Goal: Information Seeking & Learning: Learn about a topic

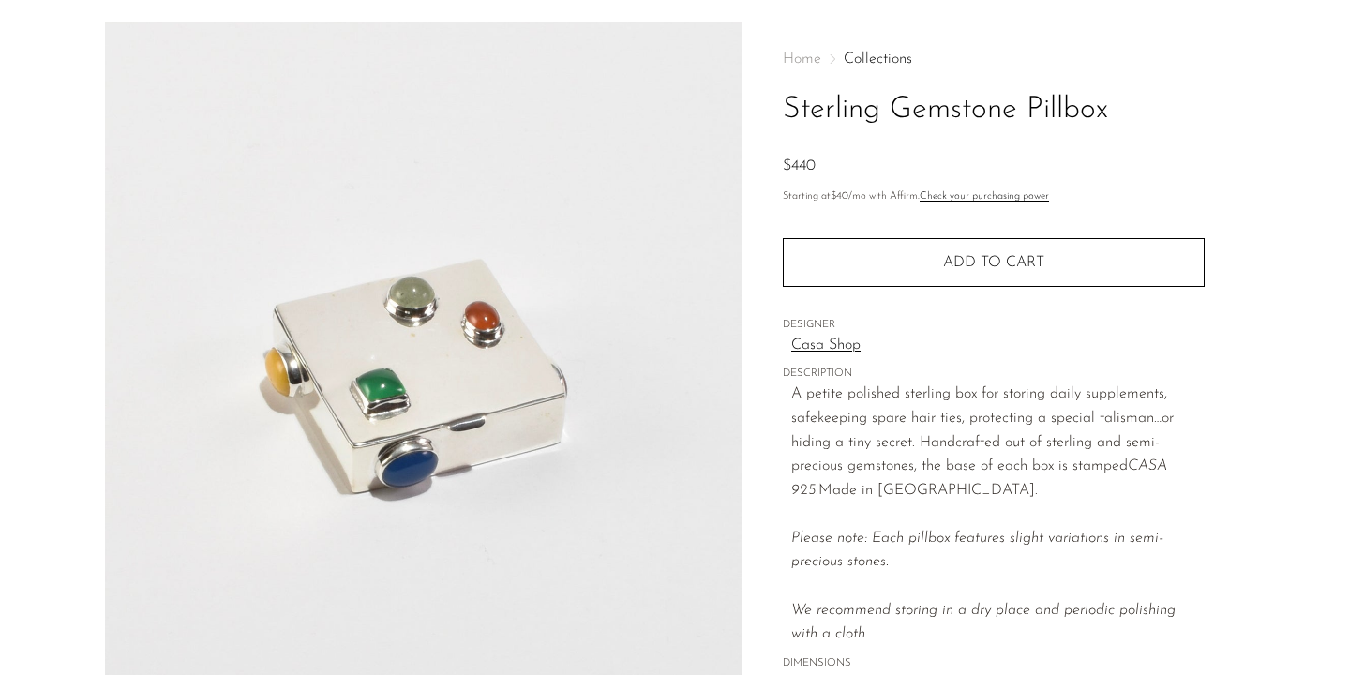
scroll to position [67, 0]
click at [827, 345] on link "Casa Shop" at bounding box center [997, 343] width 413 height 24
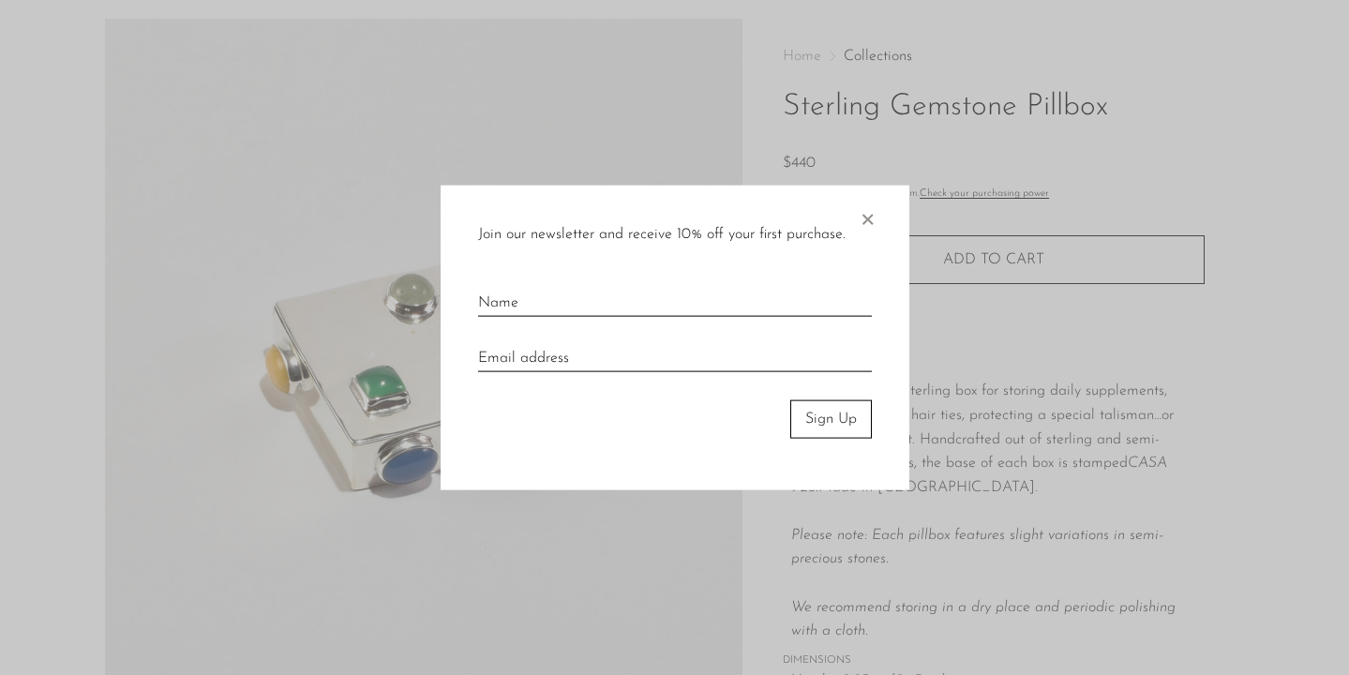
click at [848, 217] on div "Join our newsletter and receive 10% off your first purchase. × Sign Up" at bounding box center [674, 338] width 469 height 305
click at [872, 219] on span "×" at bounding box center [866, 216] width 19 height 60
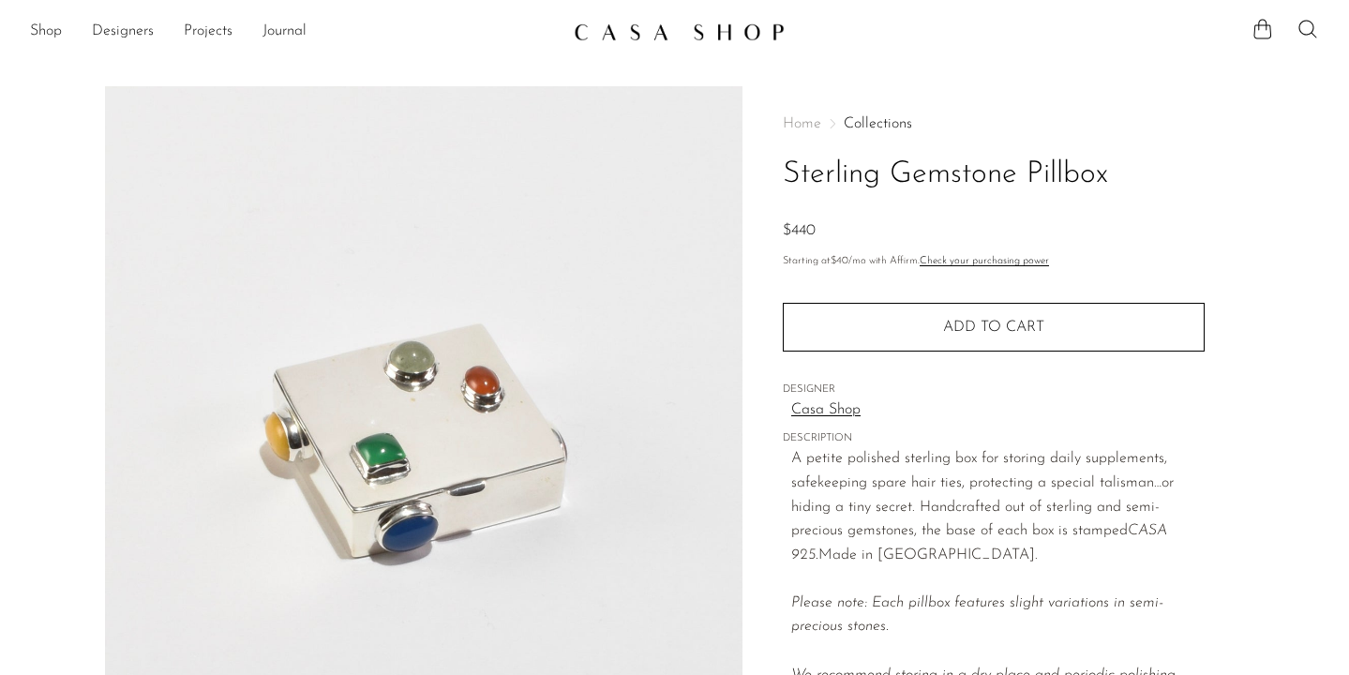
scroll to position [0, 0]
click at [804, 409] on link "Casa Shop" at bounding box center [997, 410] width 413 height 24
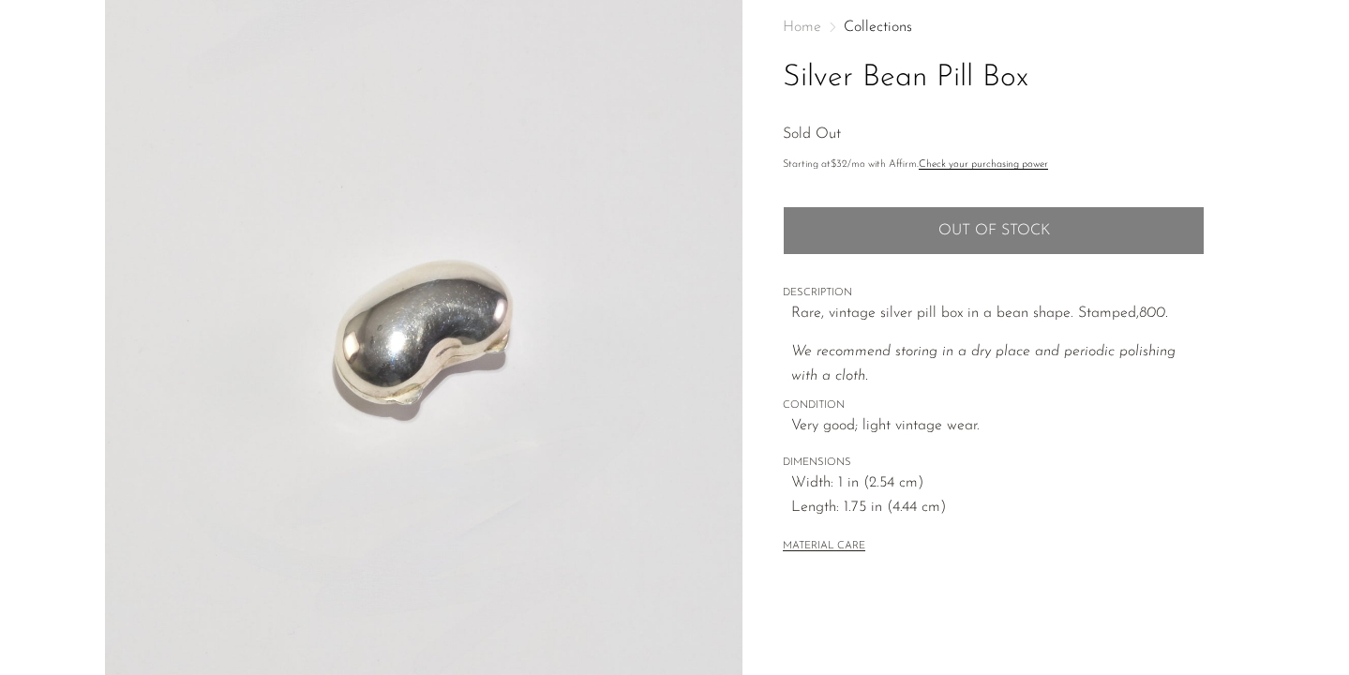
scroll to position [102, 0]
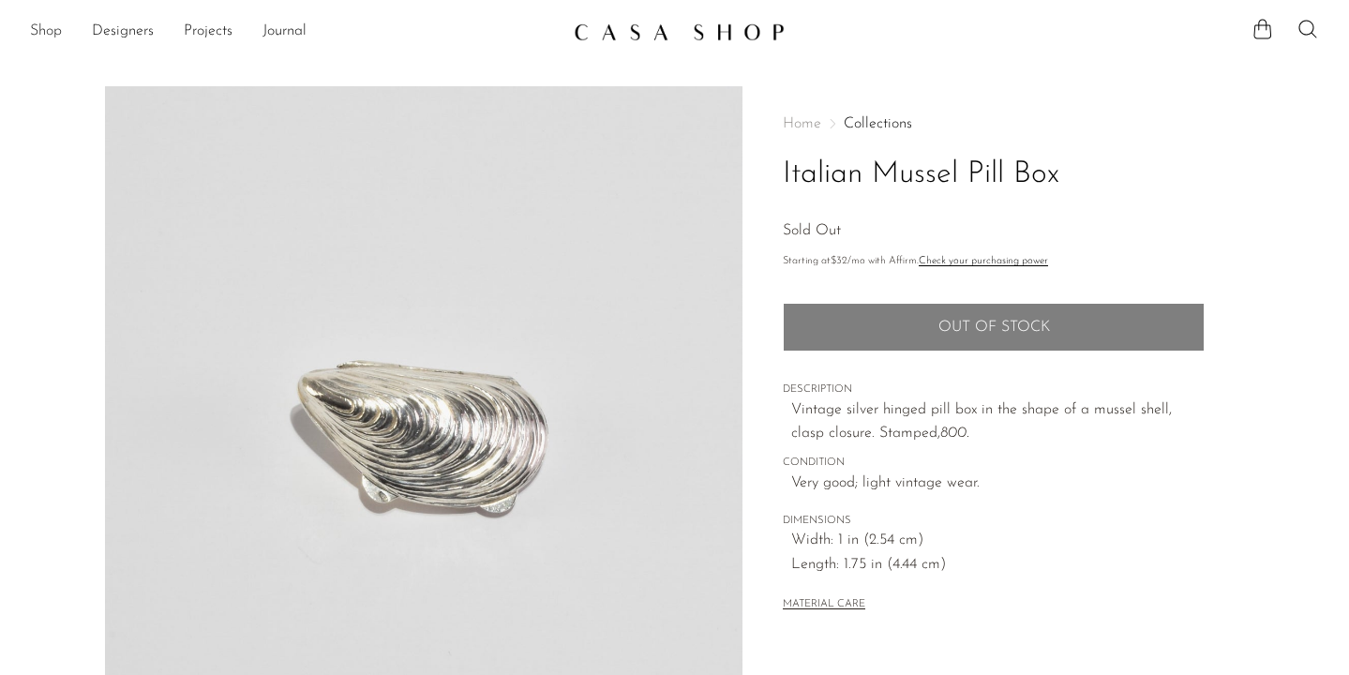
click at [55, 34] on link "Shop" at bounding box center [46, 32] width 32 height 24
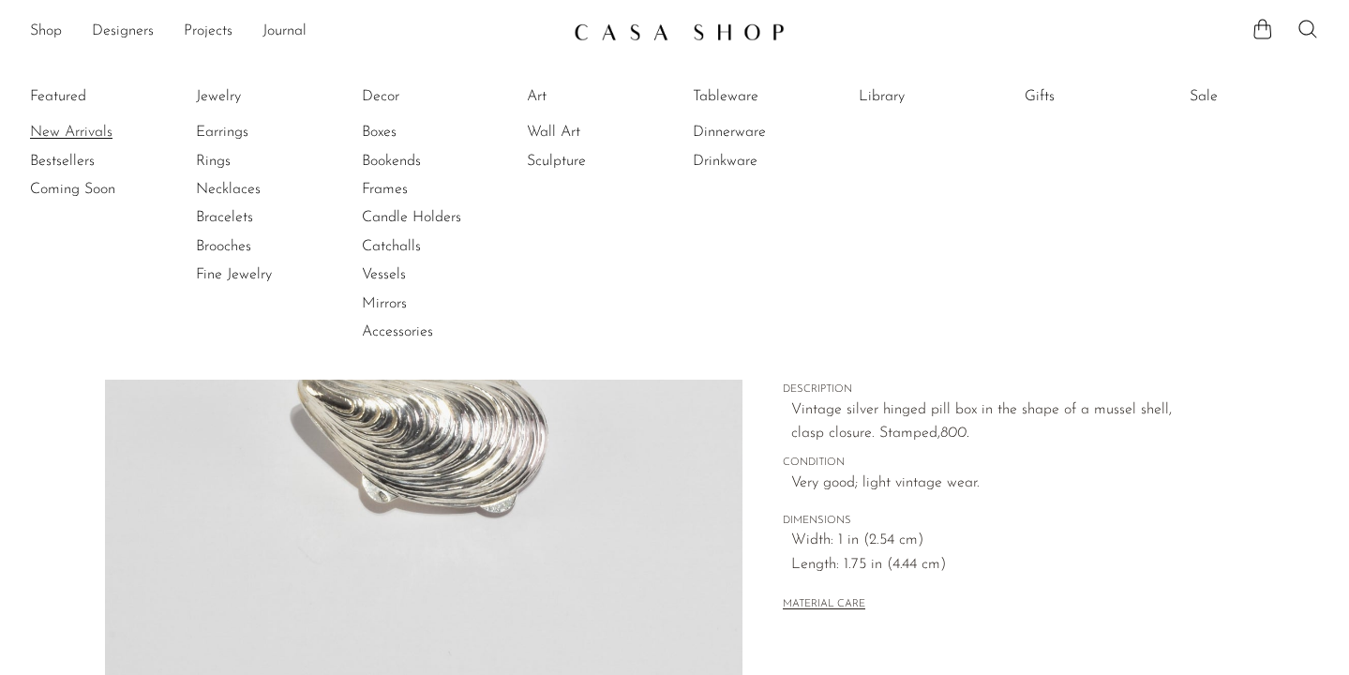
click at [74, 126] on link "New Arrivals" at bounding box center [100, 132] width 141 height 21
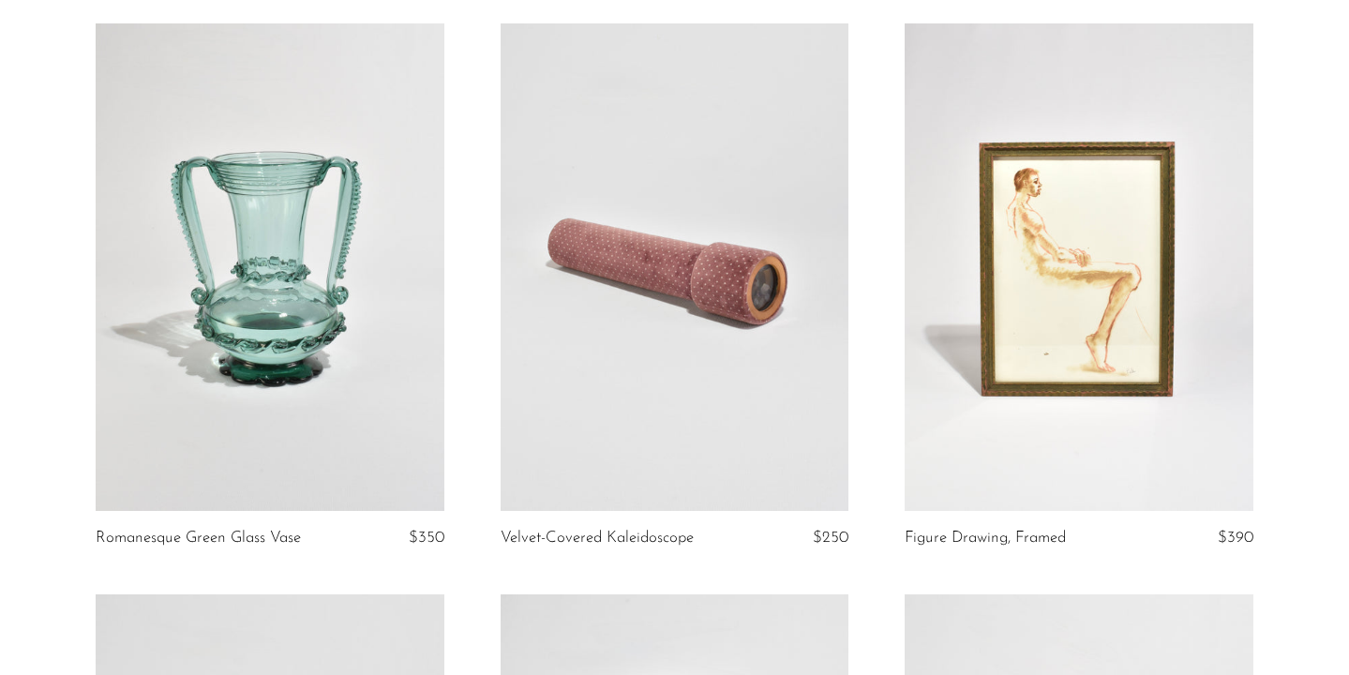
scroll to position [149, 0]
click at [595, 358] on link at bounding box center [674, 266] width 349 height 487
click at [302, 287] on link at bounding box center [270, 266] width 349 height 487
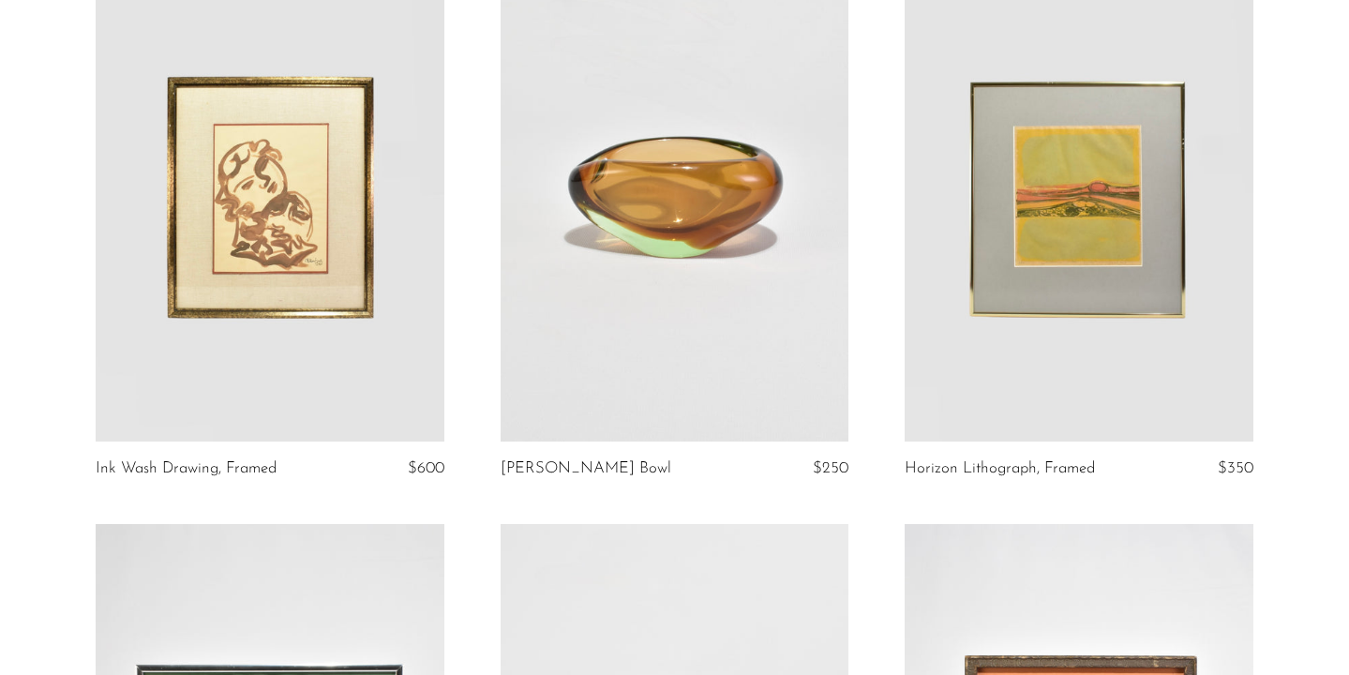
scroll to position [1366, 0]
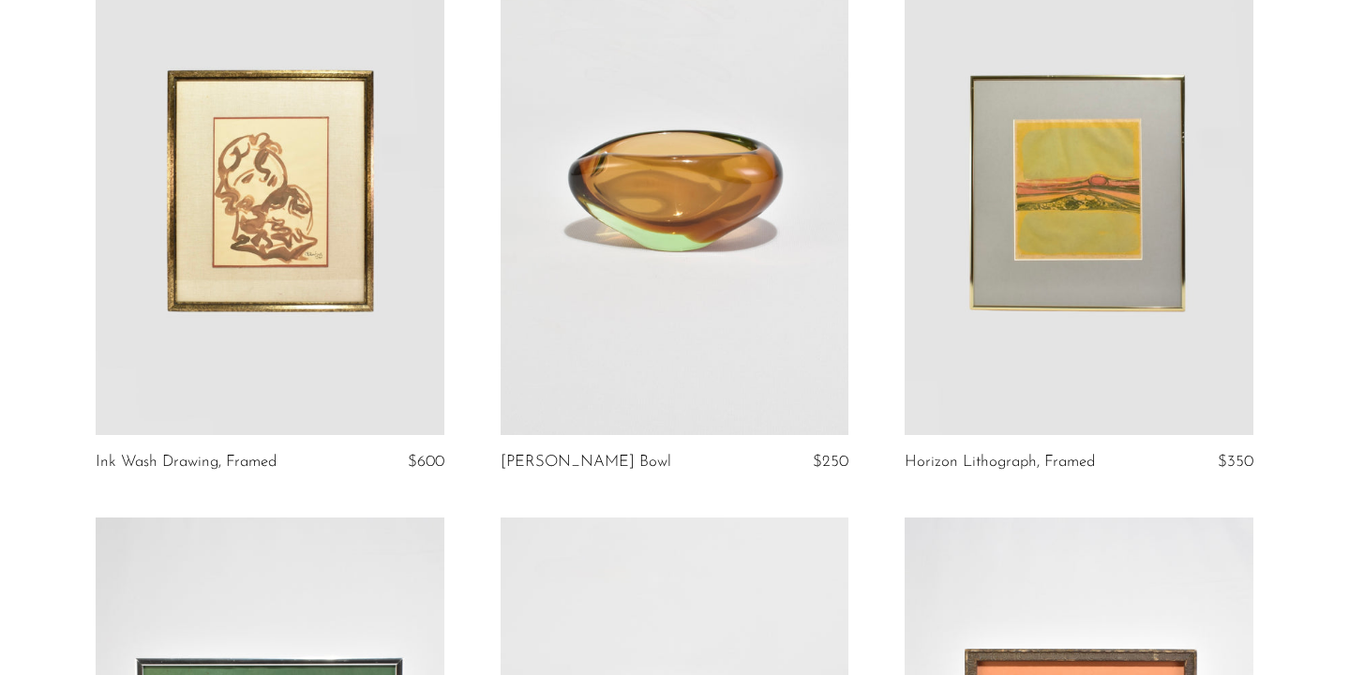
click at [380, 382] on link at bounding box center [270, 190] width 349 height 487
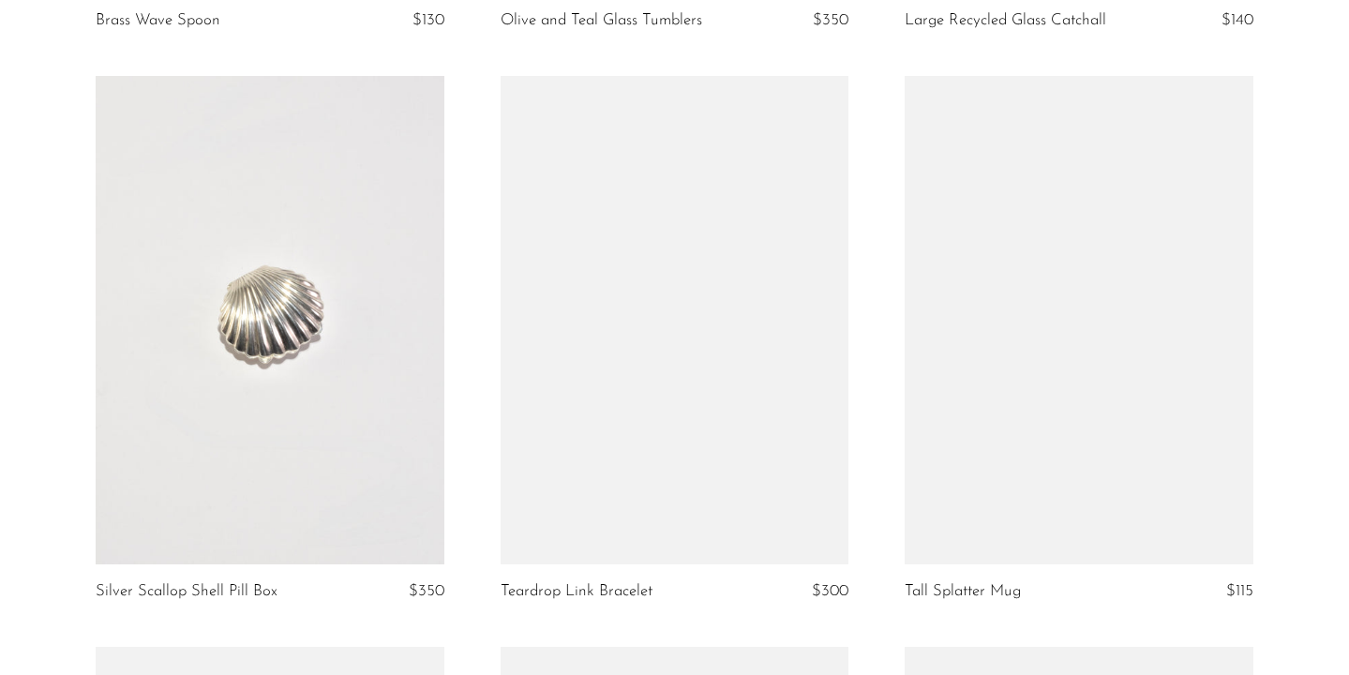
scroll to position [5827, 0]
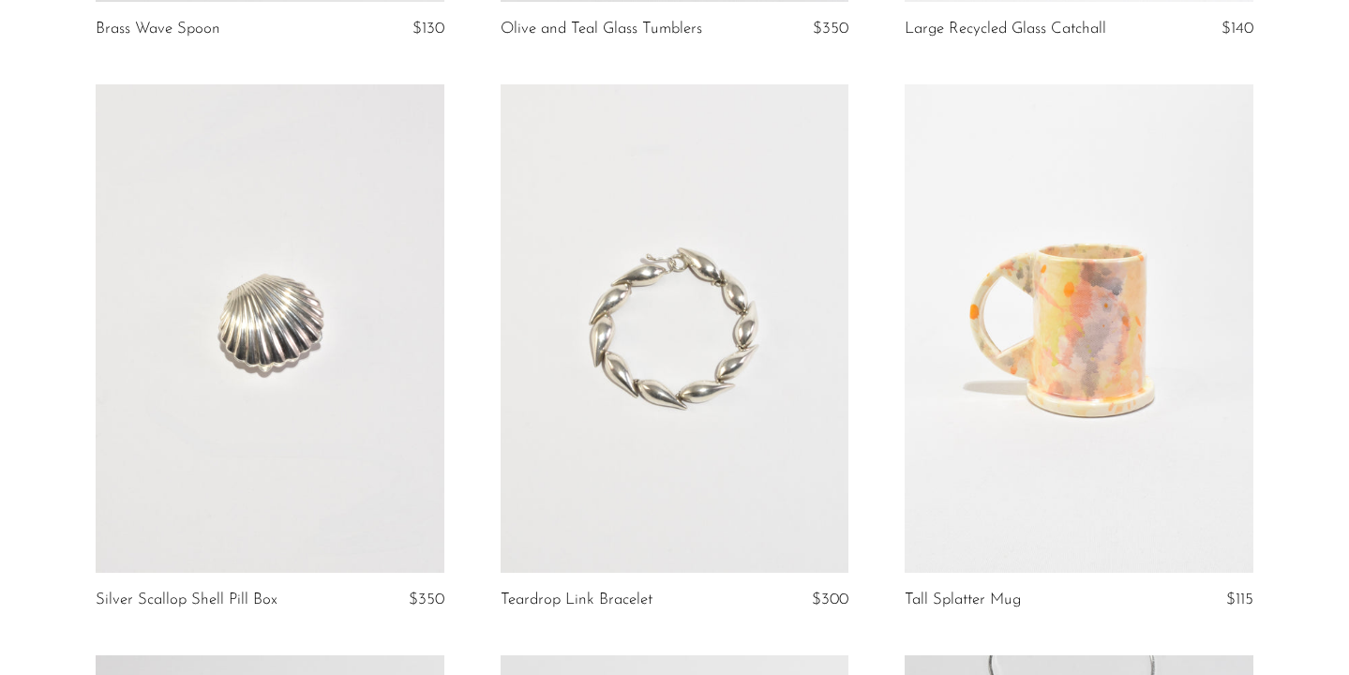
click at [305, 360] on link at bounding box center [270, 327] width 349 height 487
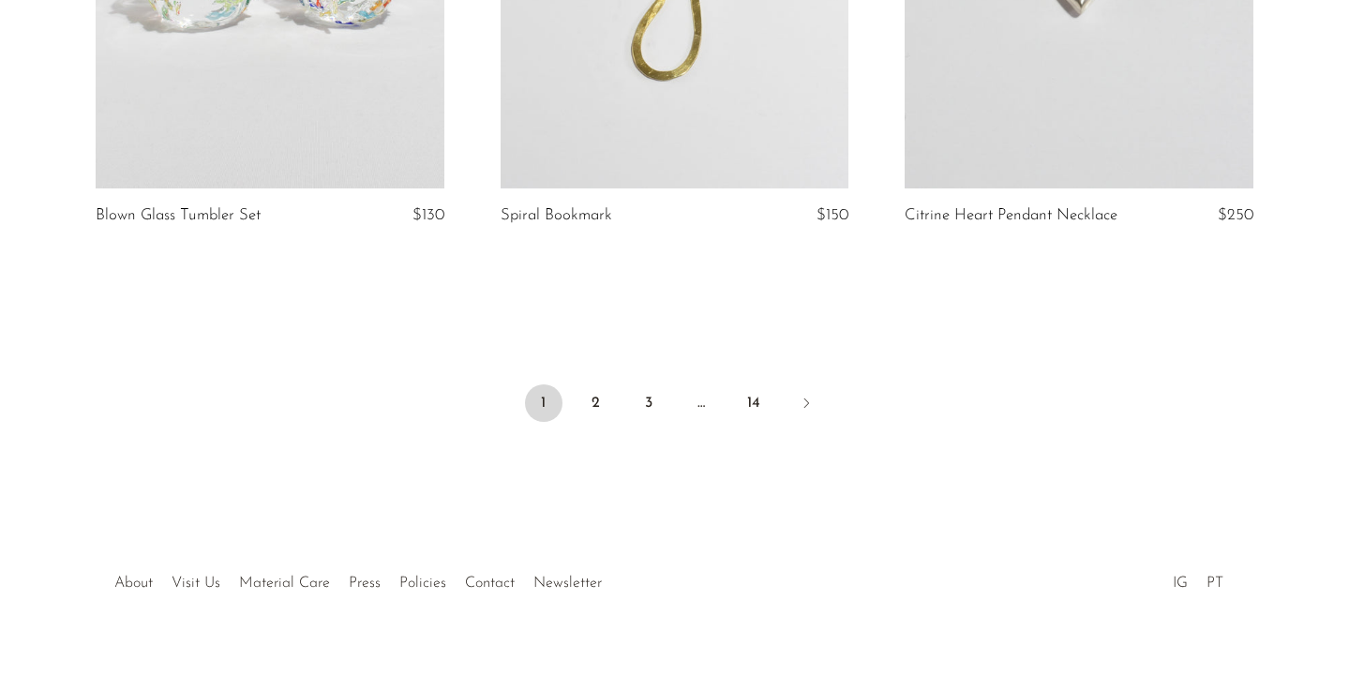
scroll to position [6791, 0]
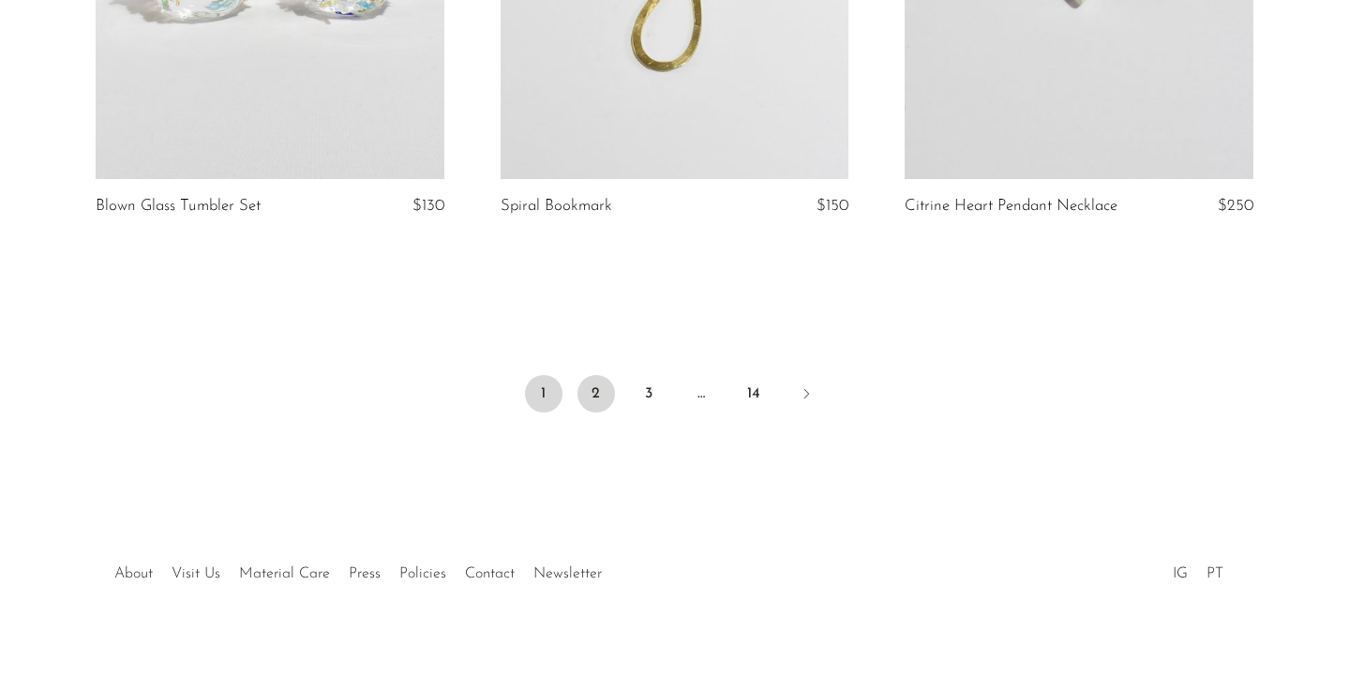
click at [591, 375] on link "2" at bounding box center [595, 393] width 37 height 37
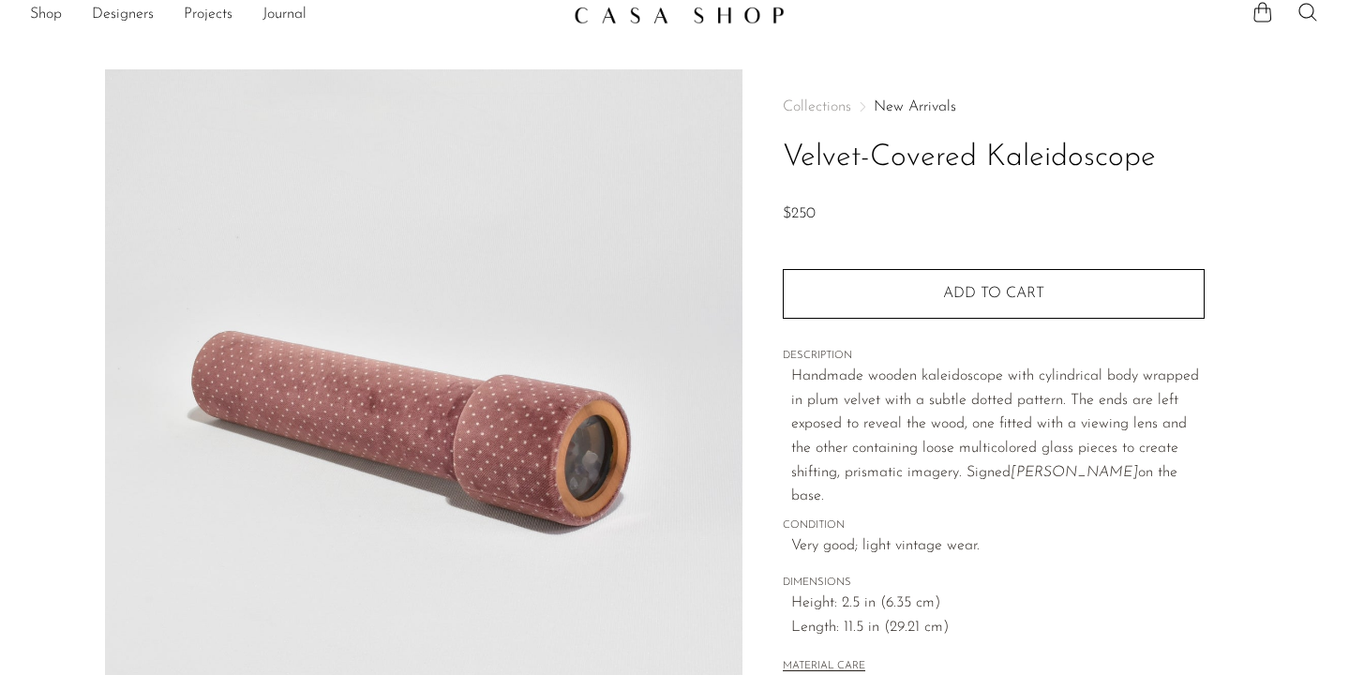
scroll to position [19, 0]
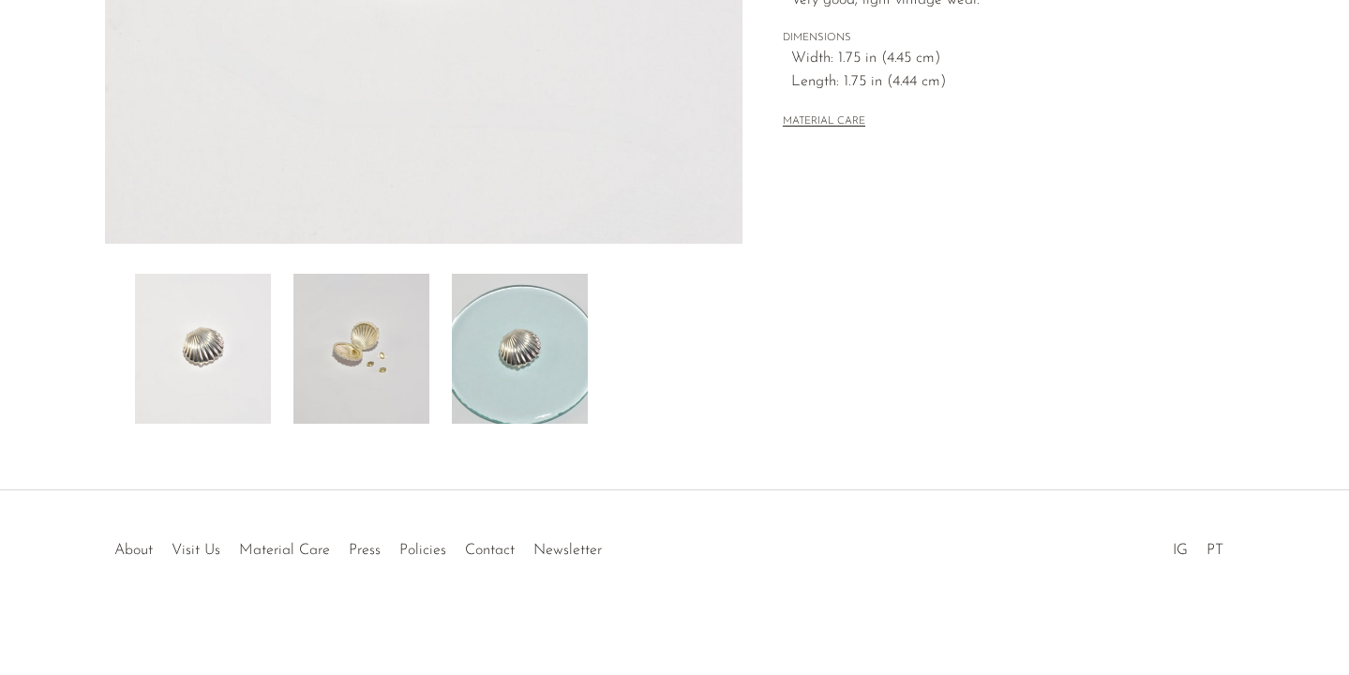
scroll to position [540, 0]
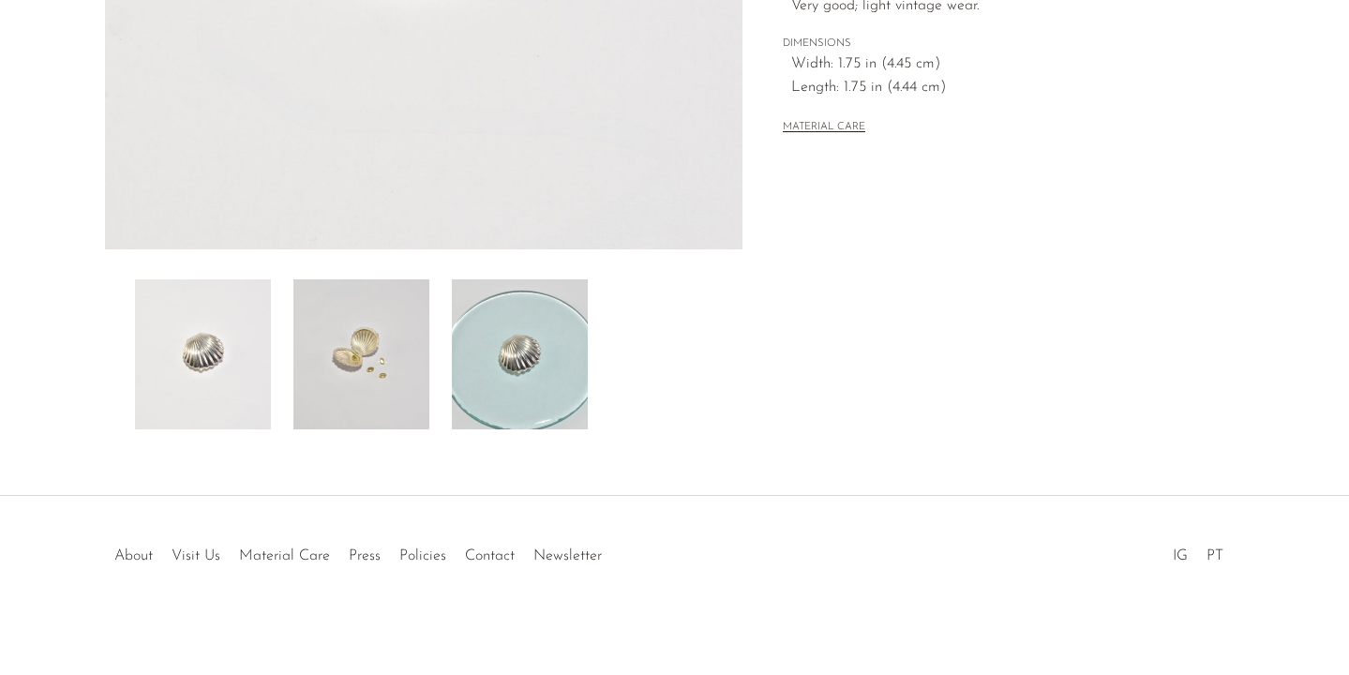
click at [391, 379] on img at bounding box center [361, 354] width 136 height 150
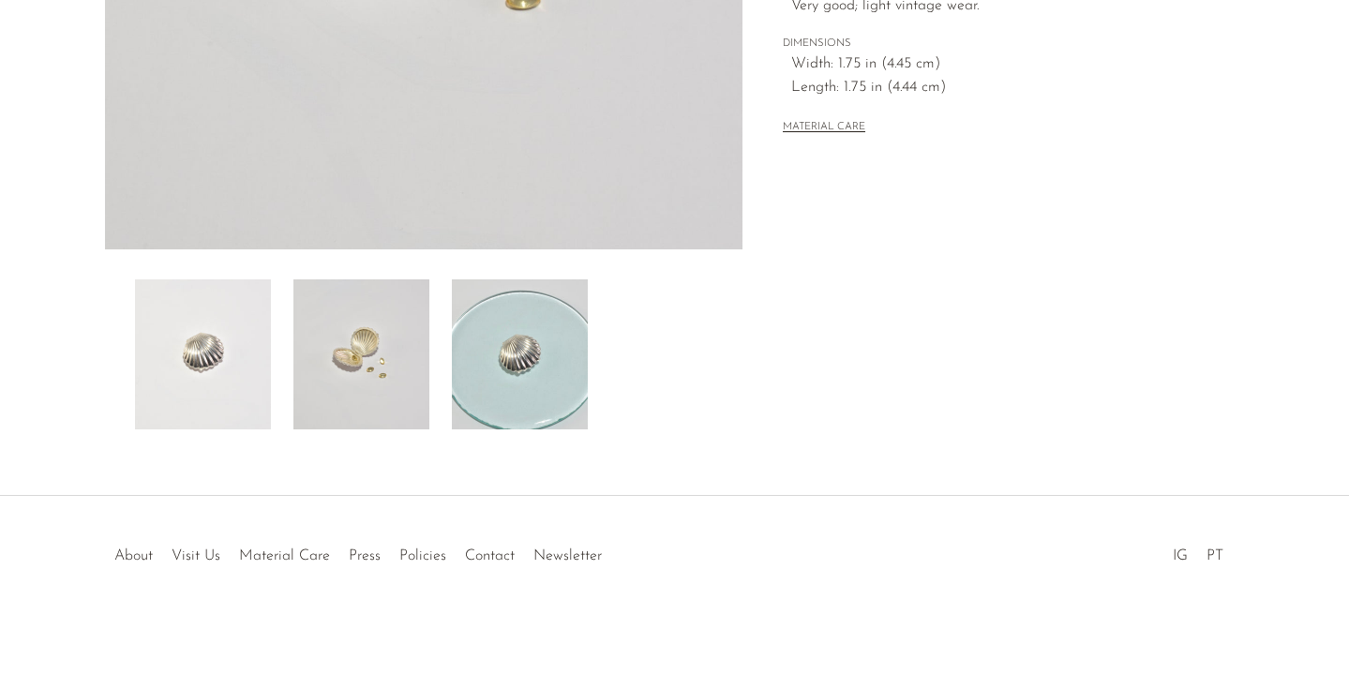
scroll to position [28, 0]
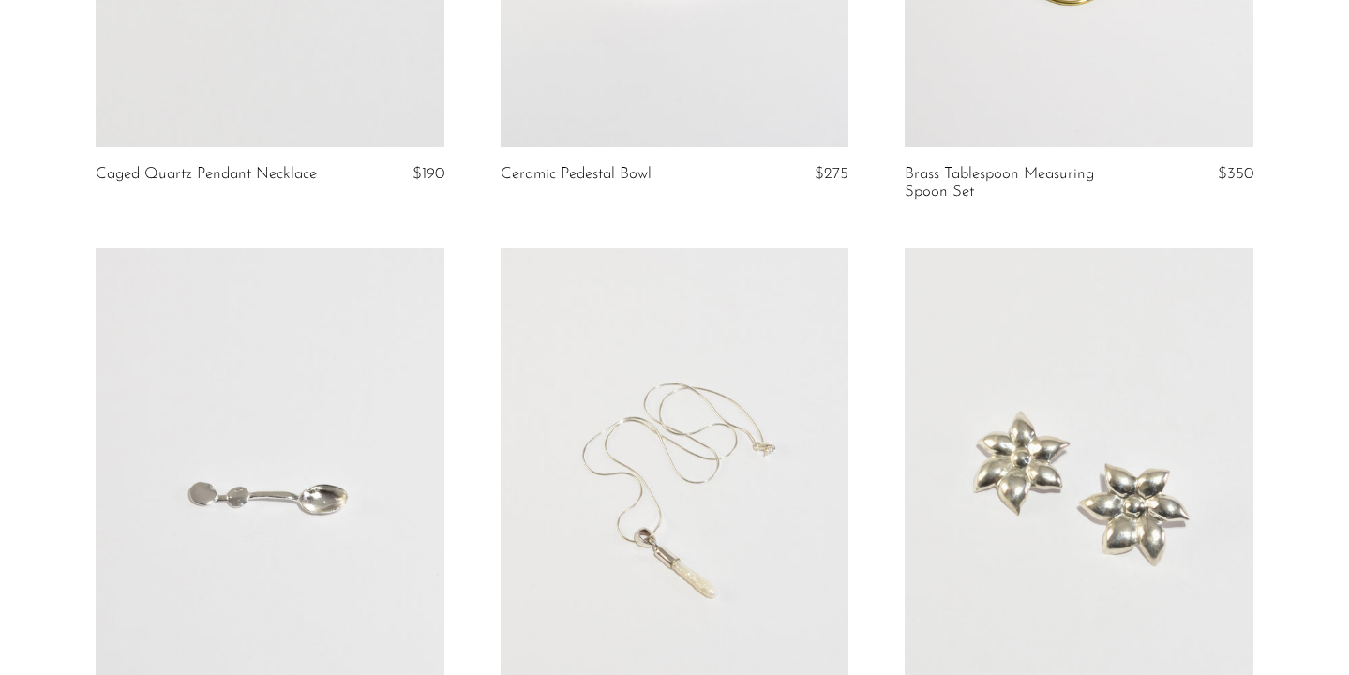
scroll to position [494, 0]
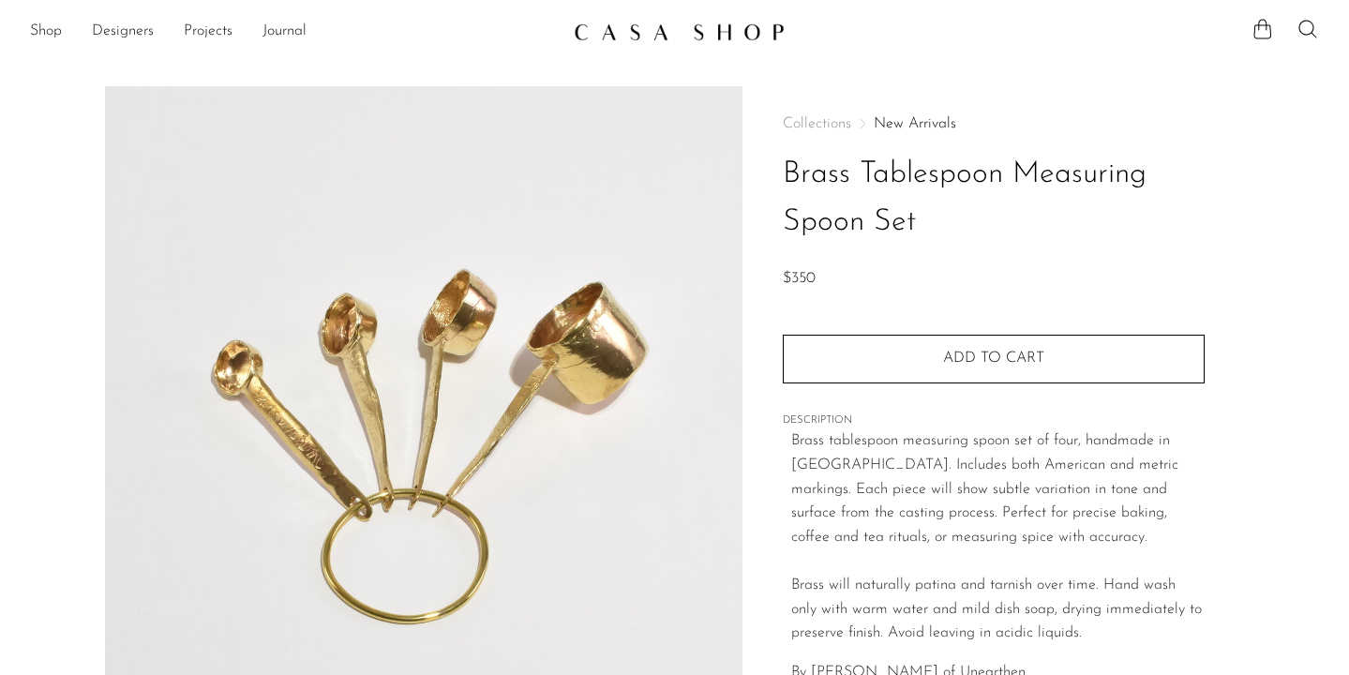
scroll to position [5, 0]
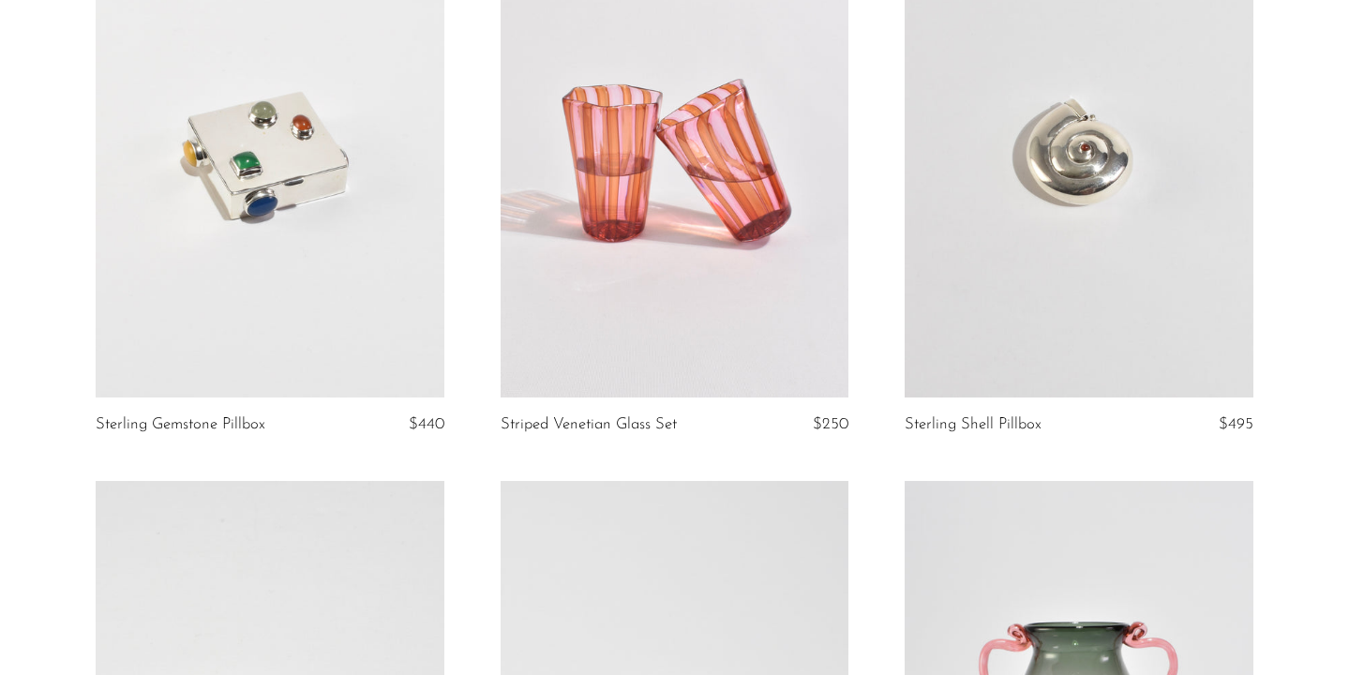
scroll to position [438, 0]
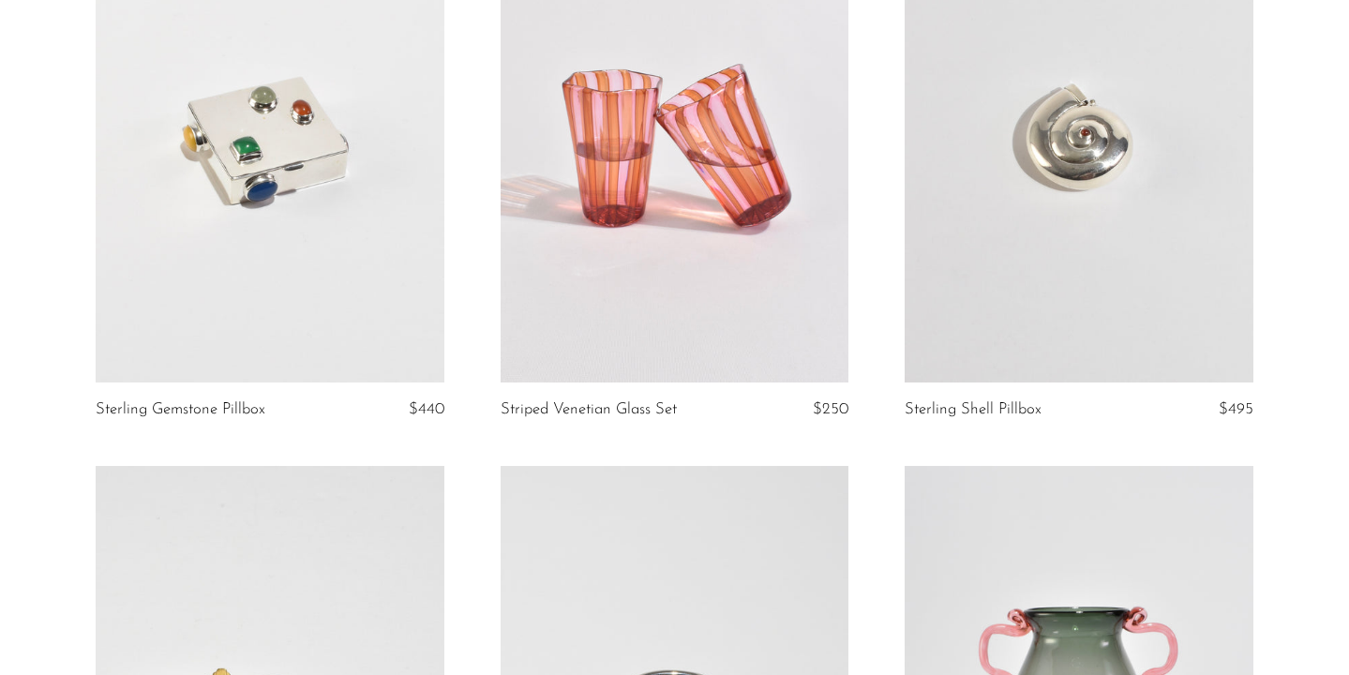
click at [553, 327] on link at bounding box center [674, 138] width 349 height 487
